Goal: Book appointment/travel/reservation

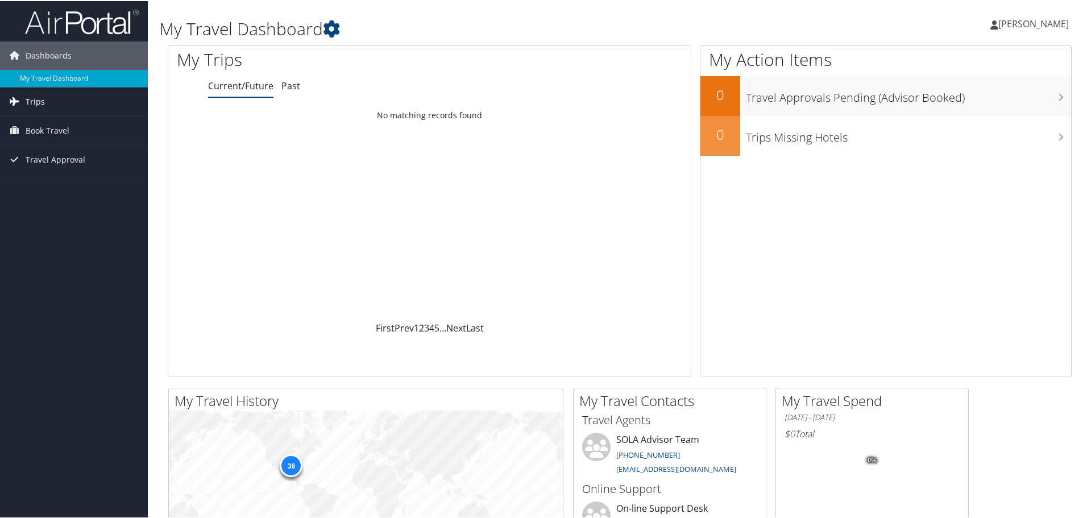
click at [47, 103] on link "Trips" at bounding box center [74, 100] width 148 height 28
click at [52, 127] on link "Current/Future Trips" at bounding box center [74, 123] width 148 height 17
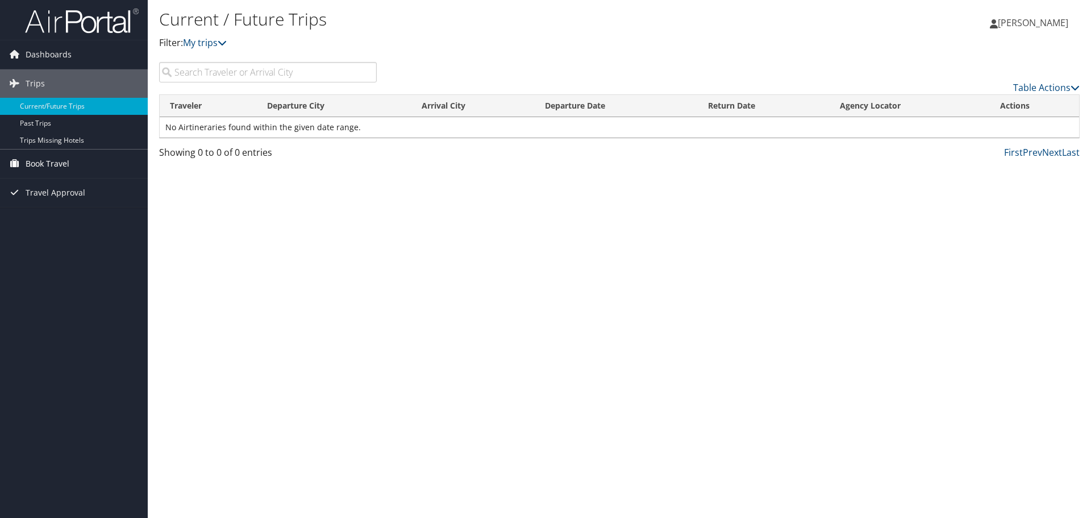
click at [47, 157] on span "Book Travel" at bounding box center [48, 164] width 44 height 28
click at [77, 200] on link "Book/Manage Online Trips" at bounding box center [74, 203] width 148 height 17
